Goal: Task Accomplishment & Management: Manage account settings

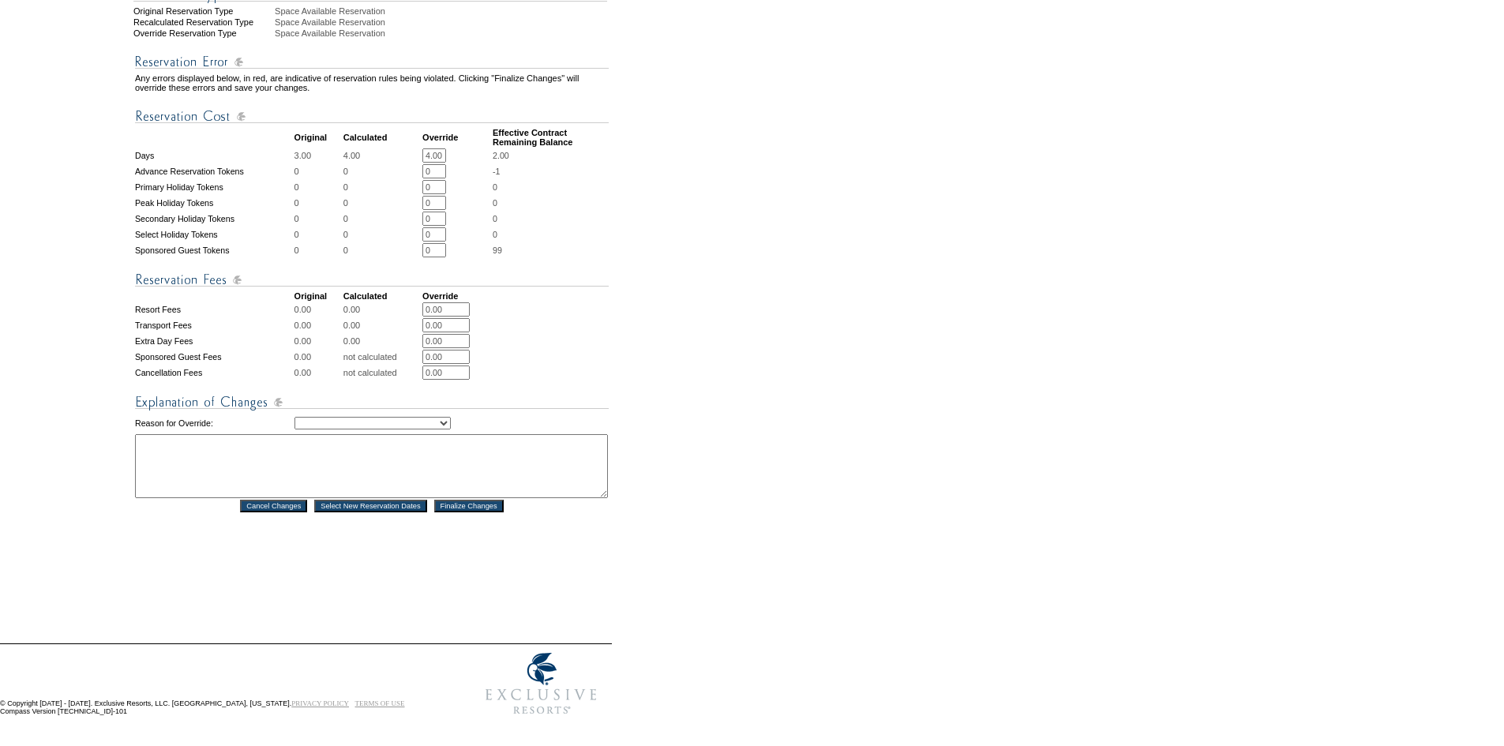
scroll to position [524, 0]
click at [403, 417] on select "Creating Continuous Stay Days Rebooked After Cancellation Editing Occupant Expe…" at bounding box center [373, 423] width 156 height 13
select select "1043"
click at [295, 417] on select "Creating Continuous Stay Days Rebooked After Cancellation Editing Occupant Expe…" at bounding box center [373, 423] width 156 height 13
click at [360, 434] on textarea at bounding box center [371, 466] width 473 height 64
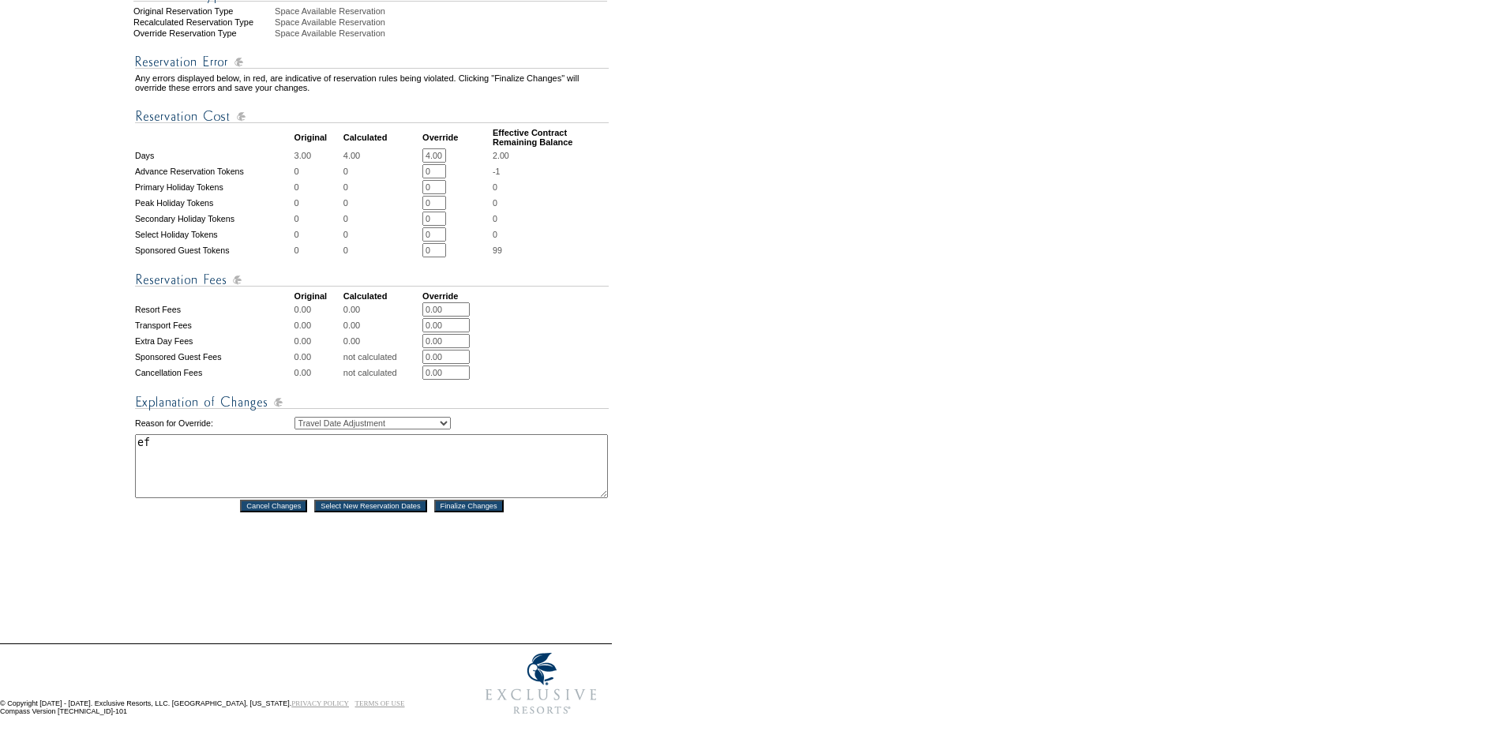
type textarea "ef"
click at [468, 500] on input "Finalize Changes" at bounding box center [468, 506] width 69 height 13
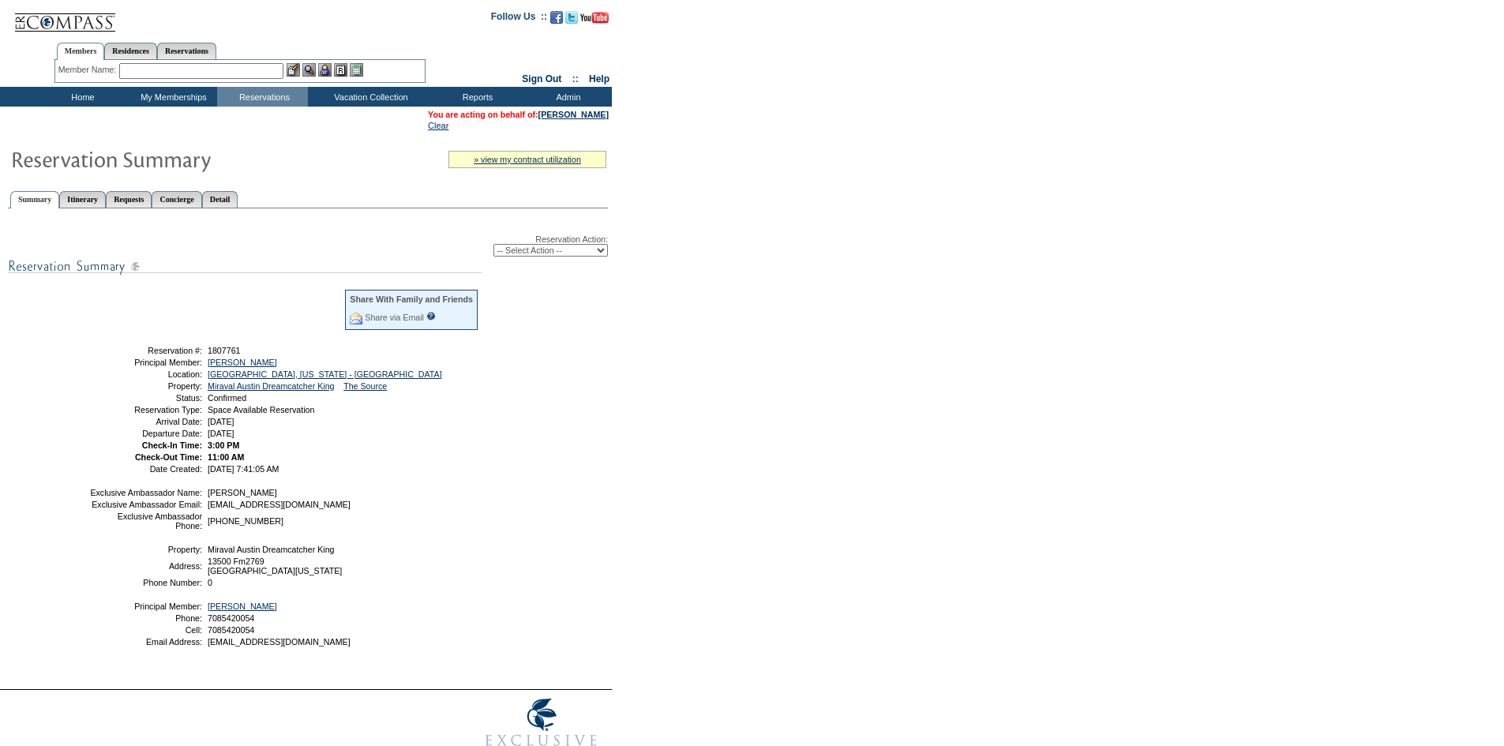
drag, startPoint x: 331, startPoint y: 441, endPoint x: 122, endPoint y: 354, distance: 225.8
click at [122, 354] on tbody "Share With Family and Friends Share via Email Share Reservation Information Ple…" at bounding box center [284, 380] width 390 height 185
copy tbody "Reservation #: 1807761 Principal Member: [GEOGRAPHIC_DATA][PERSON_NAME] L Locat…"
click at [204, 65] on input "text" at bounding box center [201, 71] width 164 height 16
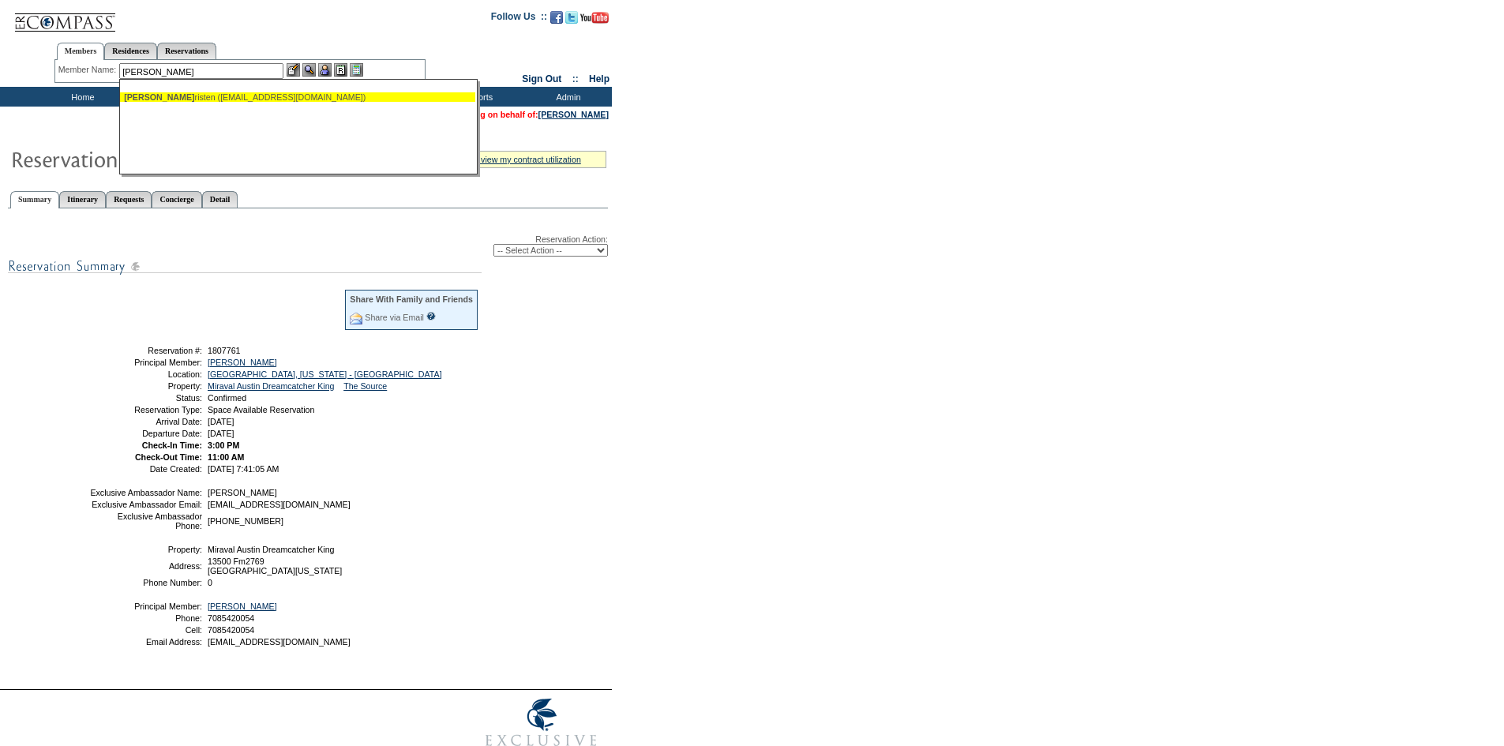
click at [238, 96] on div "[PERSON_NAME], K risten ([EMAIL_ADDRESS][DOMAIN_NAME])" at bounding box center [297, 96] width 347 height 9
type input "[PERSON_NAME] ([EMAIL_ADDRESS][DOMAIN_NAME])"
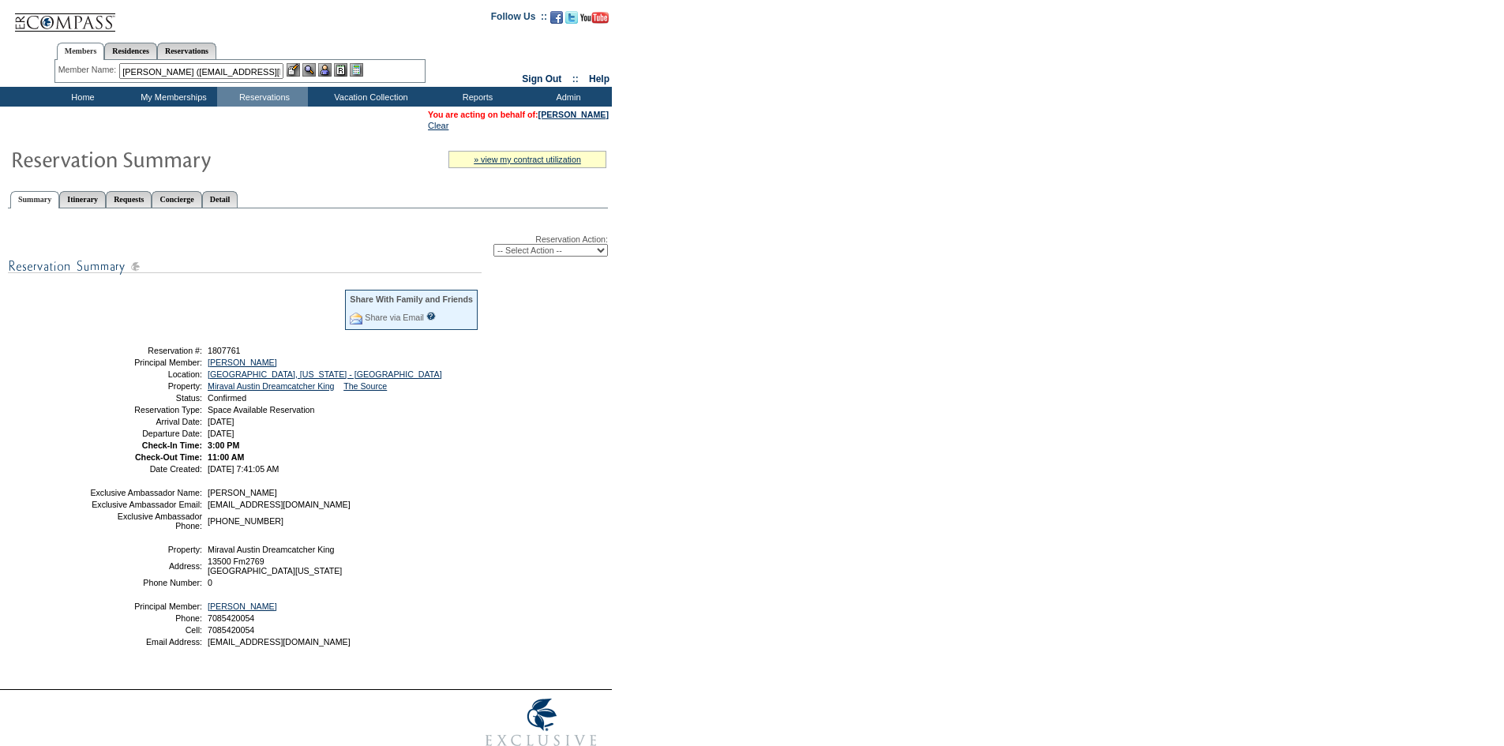
click at [331, 69] on img at bounding box center [324, 69] width 13 height 13
click at [313, 73] on img at bounding box center [308, 69] width 13 height 13
